Goal: Task Accomplishment & Management: Complete application form

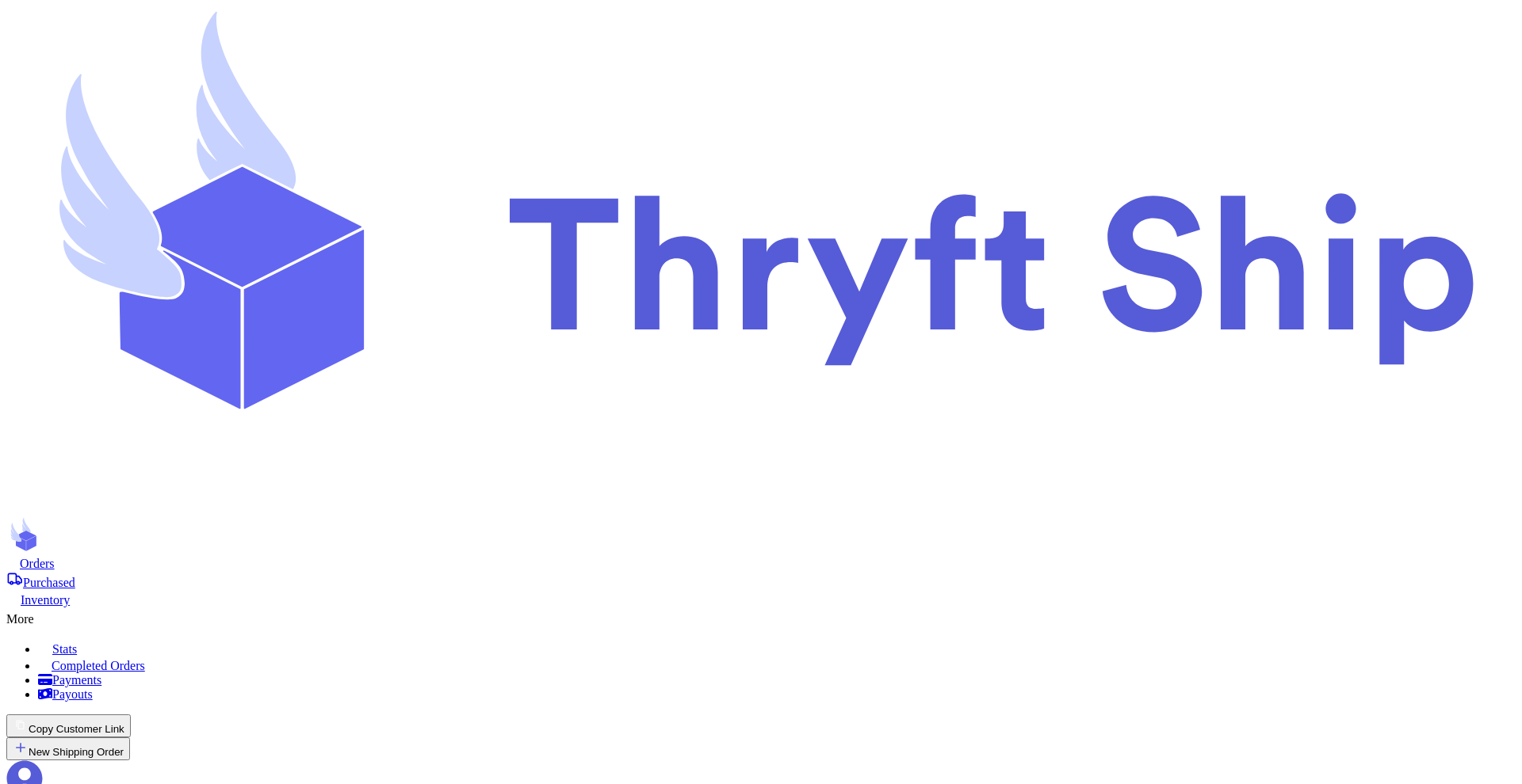
click at [43, 762] on icon at bounding box center [24, 779] width 35 height 35
click at [43, 761] on icon at bounding box center [24, 779] width 36 height 36
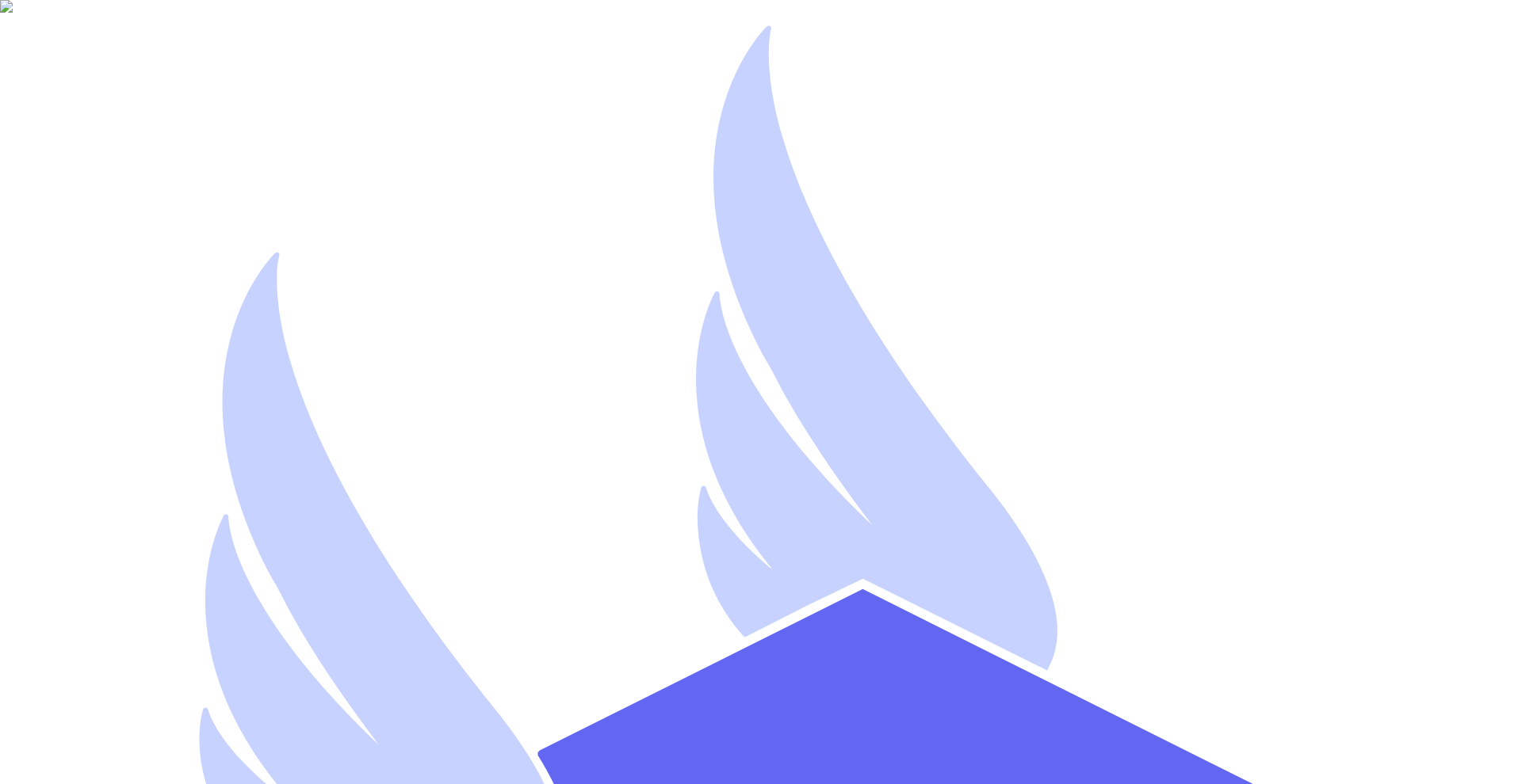
drag, startPoint x: 100, startPoint y: 536, endPoint x: 154, endPoint y: 576, distance: 67.2
copy span "Sign up for emails on USPS price changes, events, and goings-on in the Thryfter…"
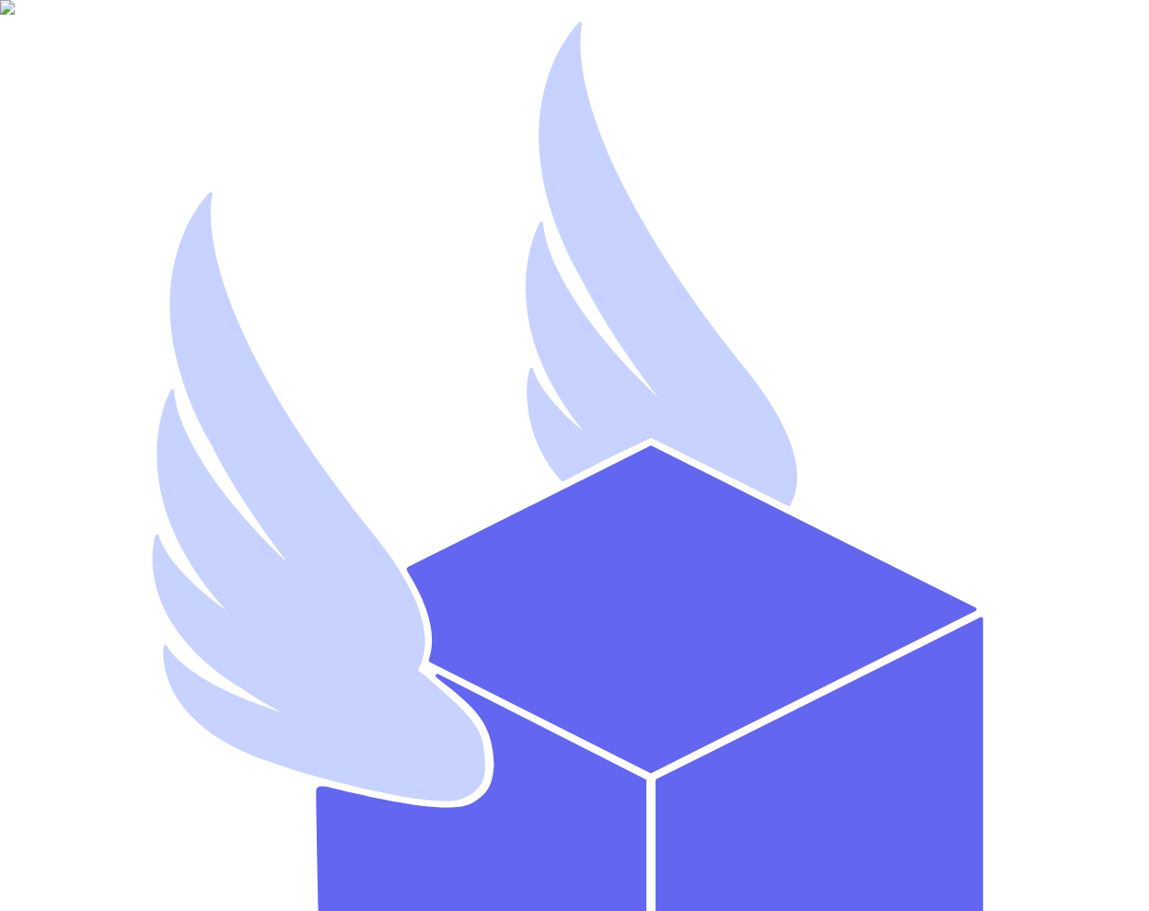
type input "[PERSON_NAME]"
type input "[EMAIL_ADDRESS][DOMAIN_NAME]"
type input "artest101"
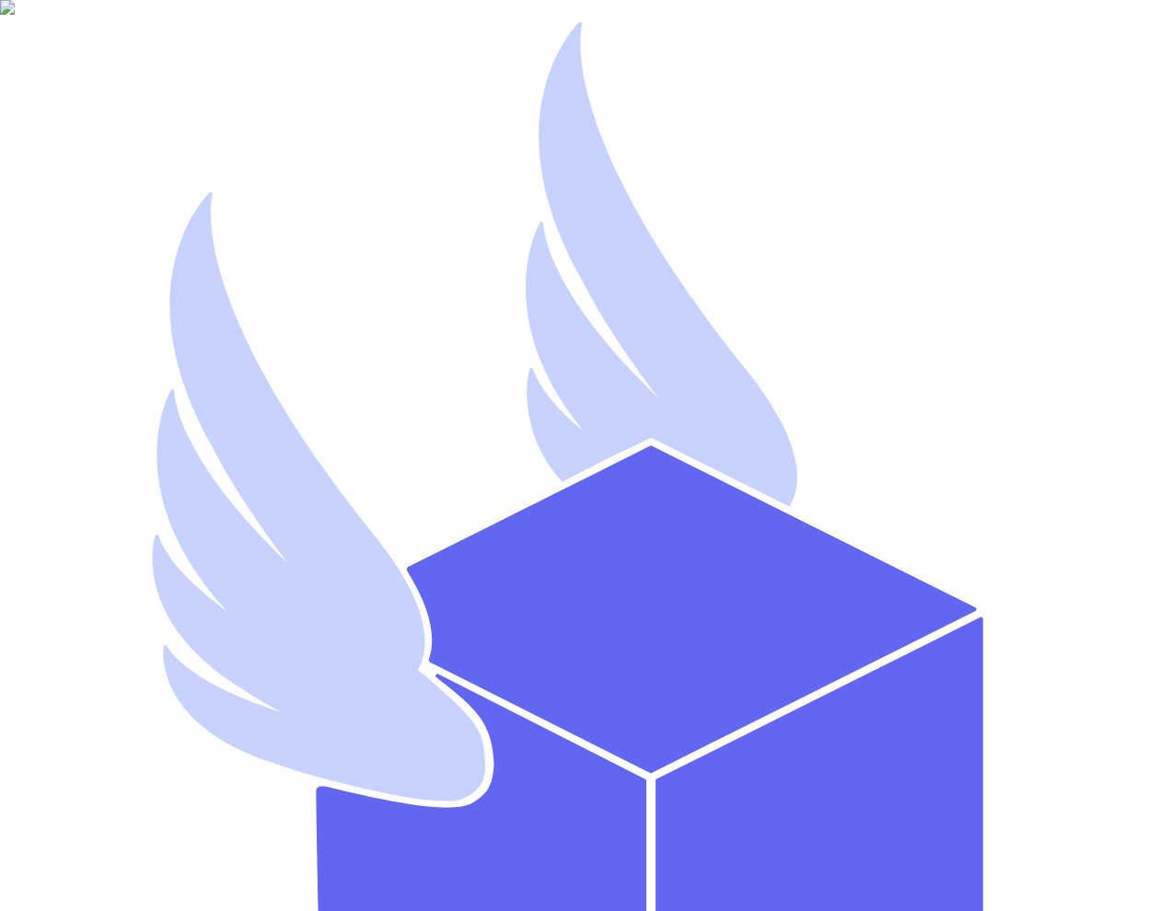
select select "saw_another_business"
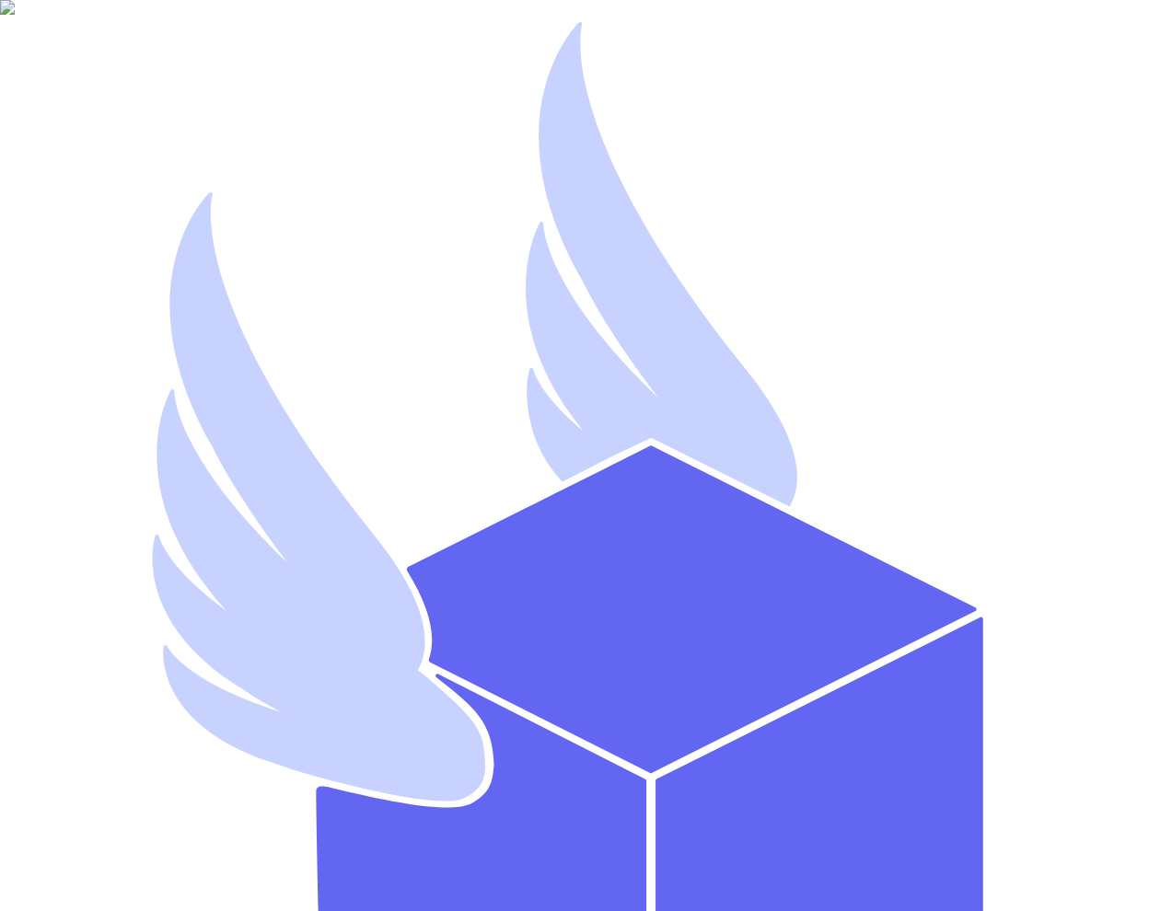
type input "Books"
